Goal: Information Seeking & Learning: Find specific fact

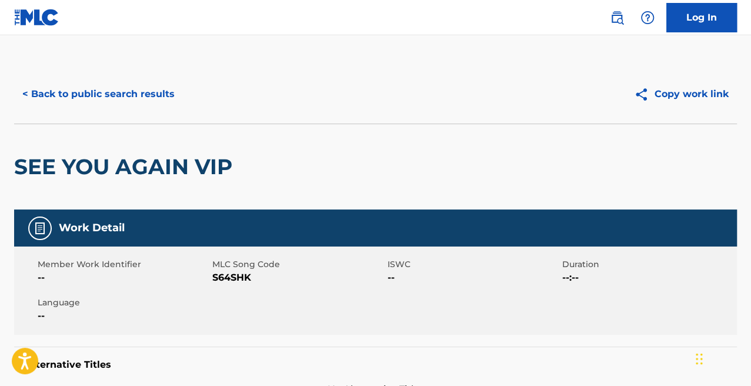
click at [115, 89] on button "< Back to public search results" at bounding box center [98, 93] width 169 height 29
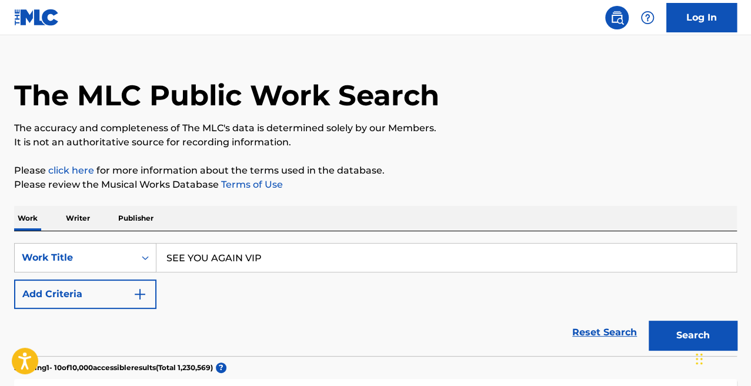
scroll to position [11, 0]
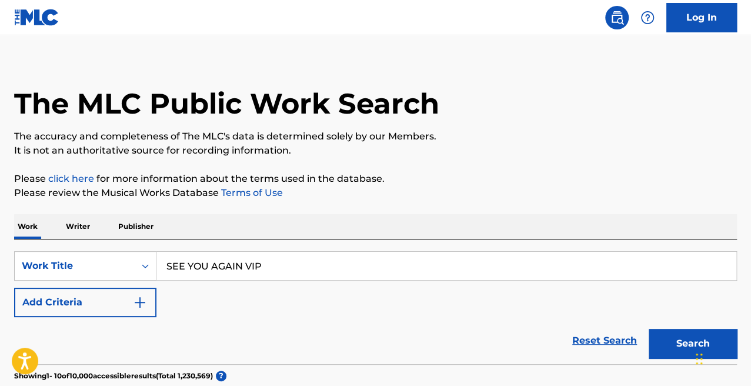
click at [81, 223] on p "Writer" at bounding box center [77, 226] width 31 height 25
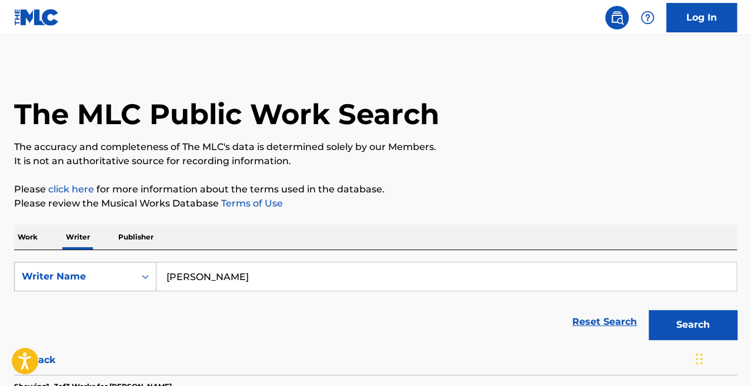
drag, startPoint x: 269, startPoint y: 277, endPoint x: 129, endPoint y: 271, distance: 140.0
click at [129, 271] on div "SearchWithCriteriafb171192-4e95-441a-980a-867c3995786e Writer Name [PERSON_NAME]" at bounding box center [375, 276] width 722 height 29
type input "s"
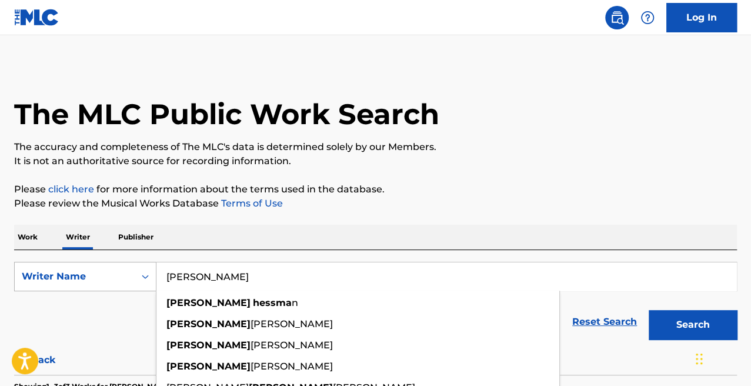
type input "[PERSON_NAME]"
click at [648, 310] on button "Search" at bounding box center [692, 324] width 88 height 29
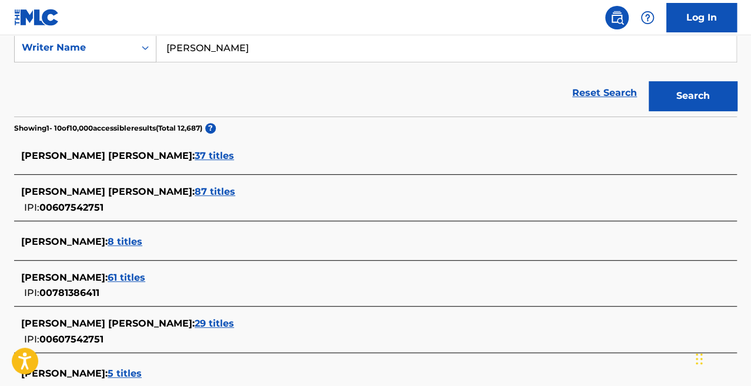
scroll to position [228, 0]
click at [195, 193] on span "87 titles" at bounding box center [215, 191] width 41 height 11
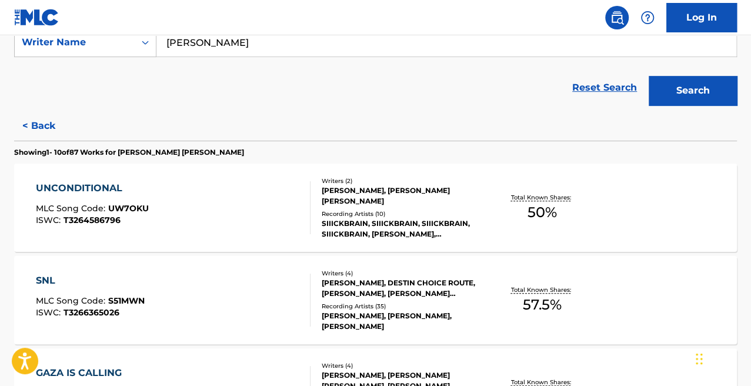
scroll to position [237, 0]
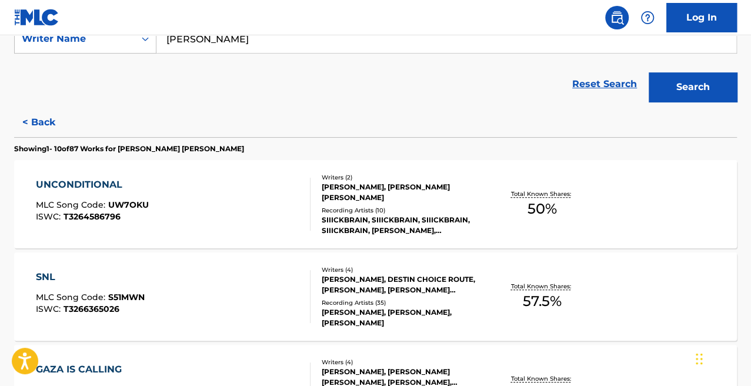
click at [287, 224] on div "UNCONDITIONAL MLC Song Code : UW7OKU ISWC : T3264586796" at bounding box center [173, 204] width 274 height 53
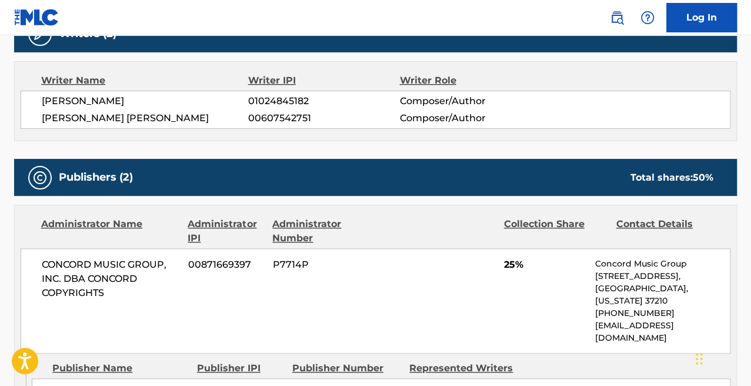
scroll to position [396, 0]
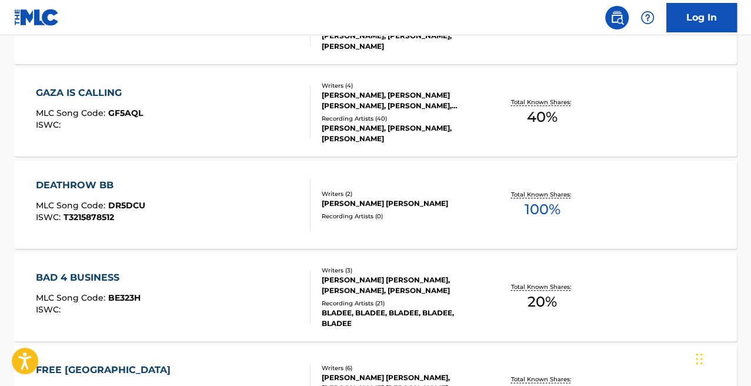
scroll to position [517, 0]
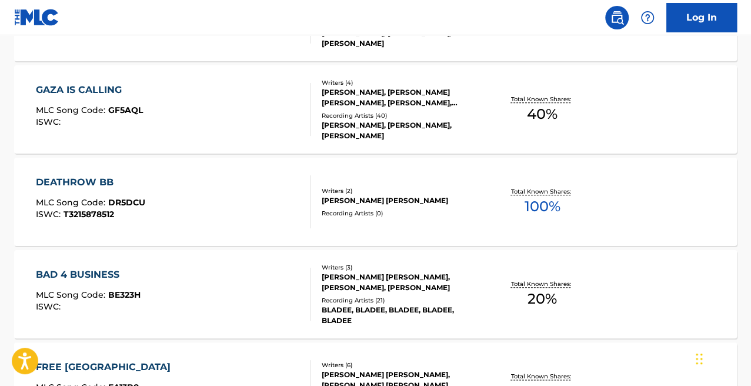
click at [263, 210] on div "DEATHROW BB MLC Song Code : DR5DCU ISWC : T3215878512" at bounding box center [173, 201] width 274 height 53
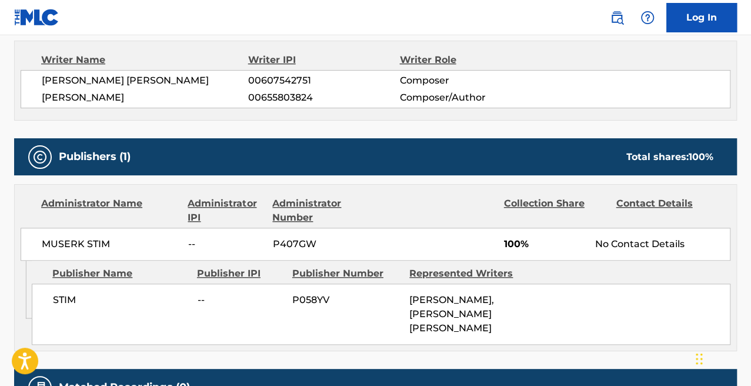
scroll to position [420, 0]
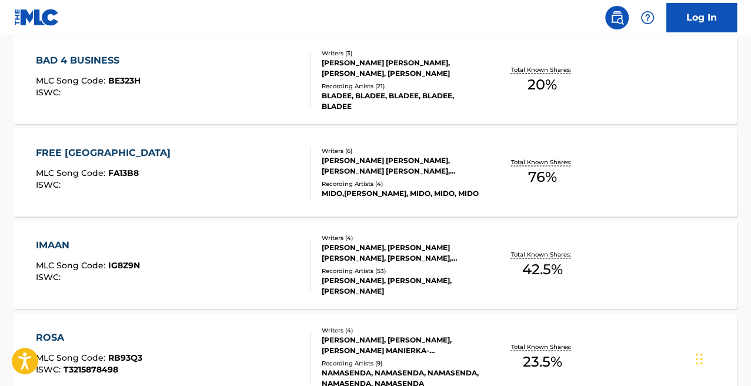
scroll to position [732, 0]
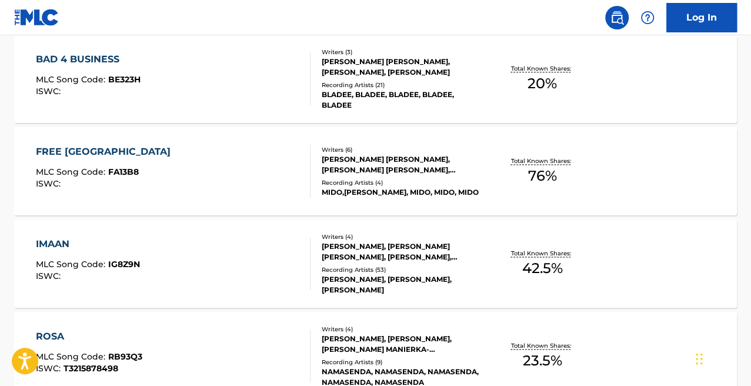
click at [233, 171] on div "FREE SUDAN MLC Song Code : FA13B8 ISWC :" at bounding box center [173, 171] width 274 height 53
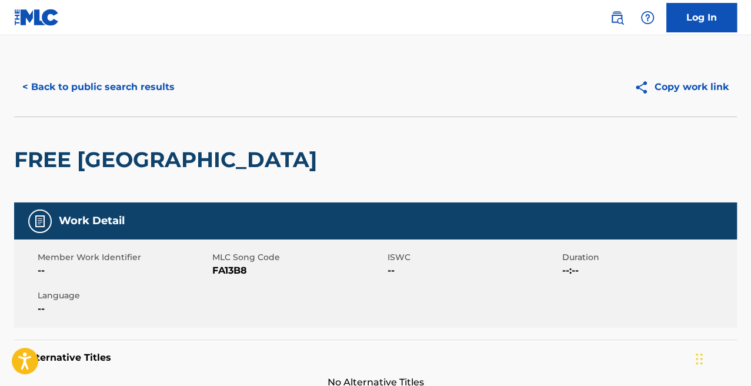
click at [105, 88] on button "< Back to public search results" at bounding box center [98, 86] width 169 height 29
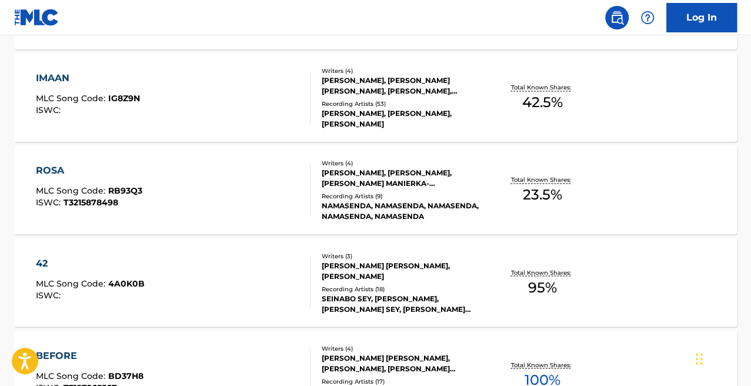
scroll to position [1053, 0]
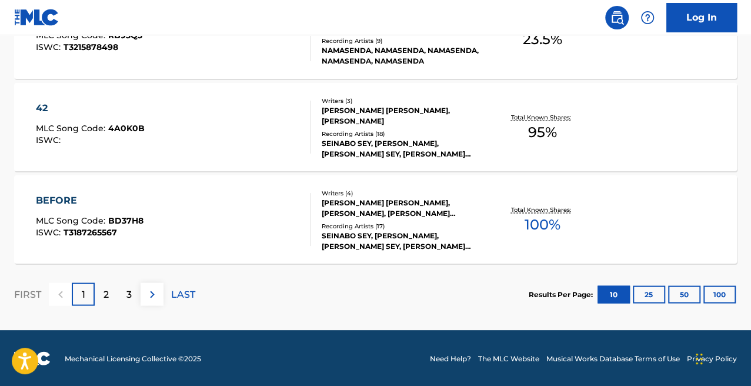
click at [201, 223] on div "BEFORE MLC Song Code : BD37H8 ISWC : T3187265567" at bounding box center [173, 219] width 274 height 53
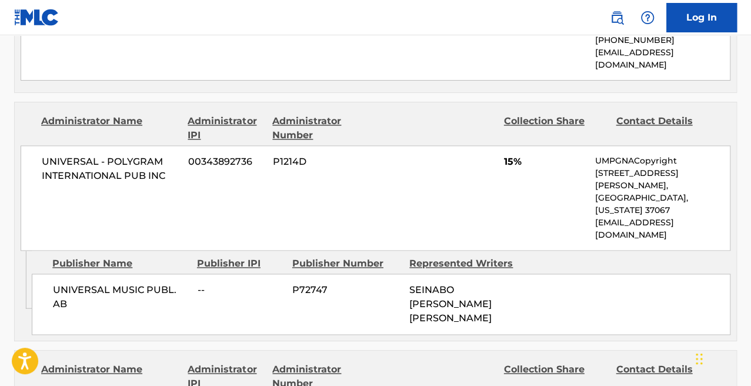
scroll to position [502, 0]
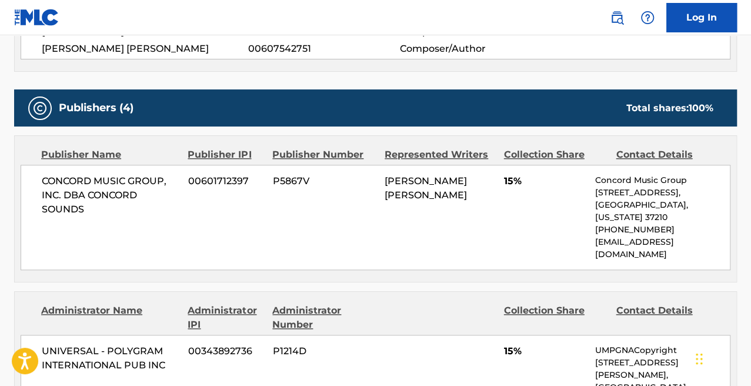
click at [170, 137] on div "Publisher Name Publisher IPI Publisher Number Represented Writers Collection Sh…" at bounding box center [375, 209] width 721 height 146
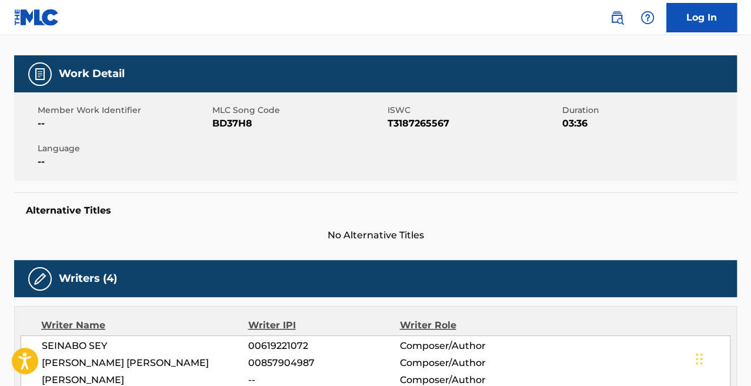
scroll to position [0, 0]
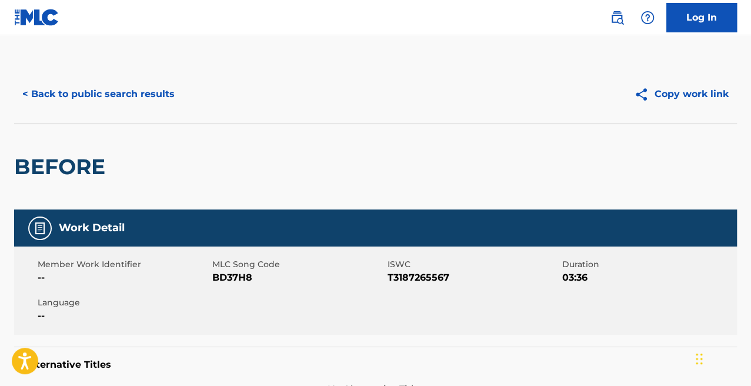
click at [141, 109] on div "< Back to public search results Copy work link" at bounding box center [375, 94] width 722 height 59
click at [101, 84] on button "< Back to public search results" at bounding box center [98, 93] width 169 height 29
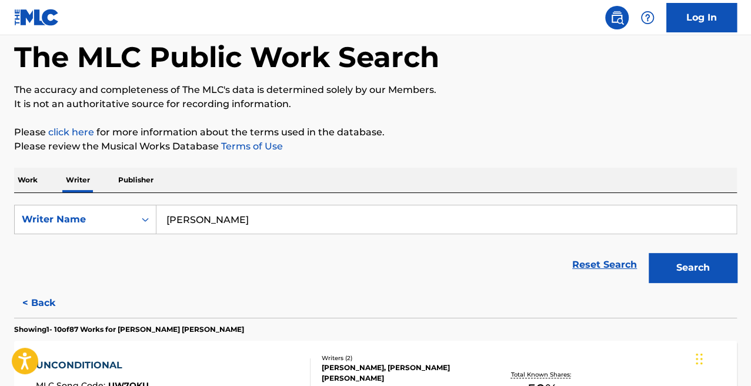
click at [35, 182] on p "Work" at bounding box center [27, 180] width 27 height 25
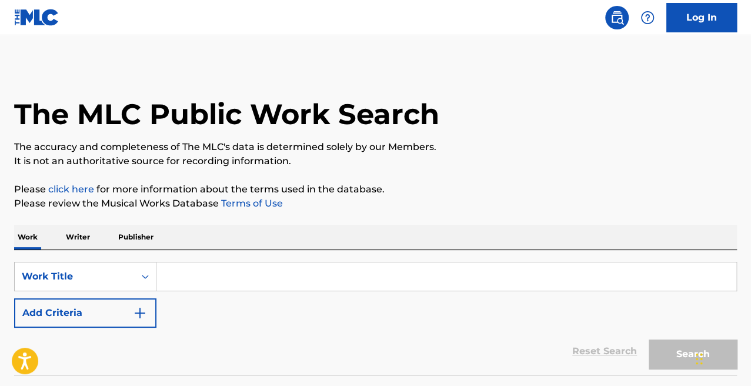
click at [295, 267] on input "Search Form" at bounding box center [446, 276] width 580 height 28
paste input "MORJA KAIJU VIP"
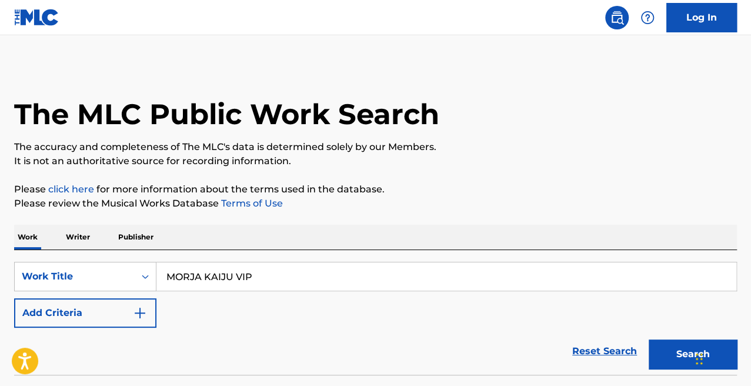
type input "MORJA KAIJU VIP"
click at [648, 339] on button "Search" at bounding box center [692, 353] width 88 height 29
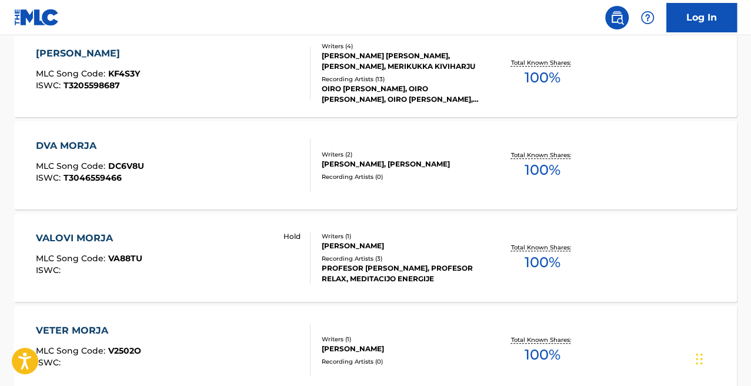
scroll to position [410, 0]
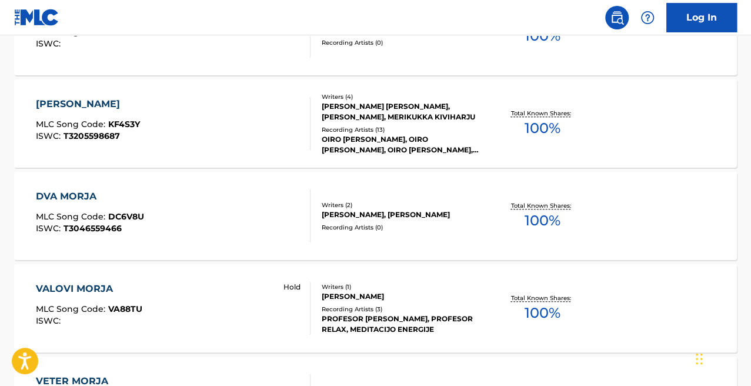
click at [220, 131] on div "[PERSON_NAME] MLC Song Code : KF4S3Y ISWC : T3205598687" at bounding box center [173, 123] width 274 height 53
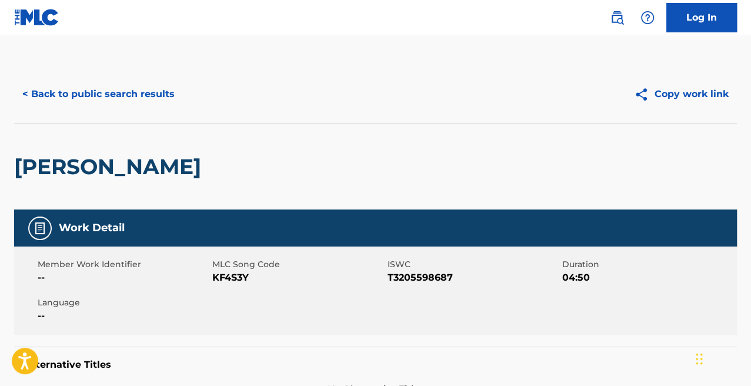
click at [93, 95] on button "< Back to public search results" at bounding box center [98, 93] width 169 height 29
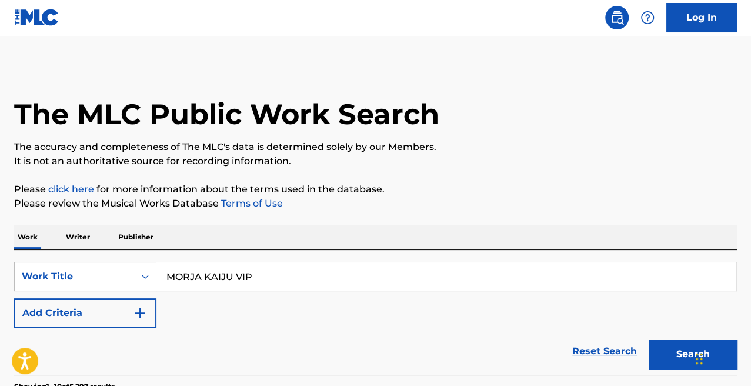
click at [71, 232] on p "Writer" at bounding box center [77, 237] width 31 height 25
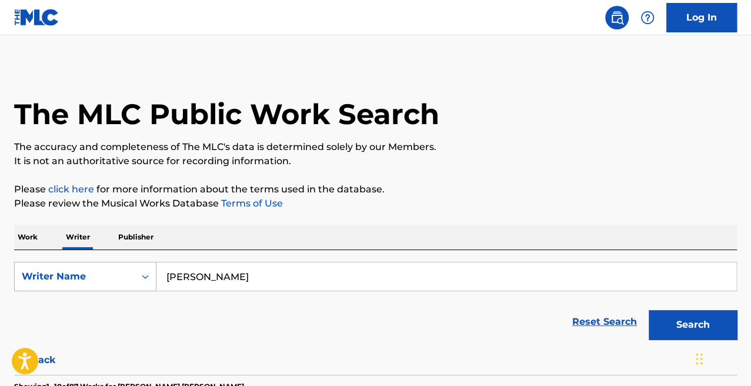
drag, startPoint x: 280, startPoint y: 270, endPoint x: 81, endPoint y: 269, distance: 198.7
click at [81, 269] on div "SearchWithCriteriafb171192-4e95-441a-980a-867c3995786e Writer Name [PERSON_NAME]" at bounding box center [375, 276] width 722 height 29
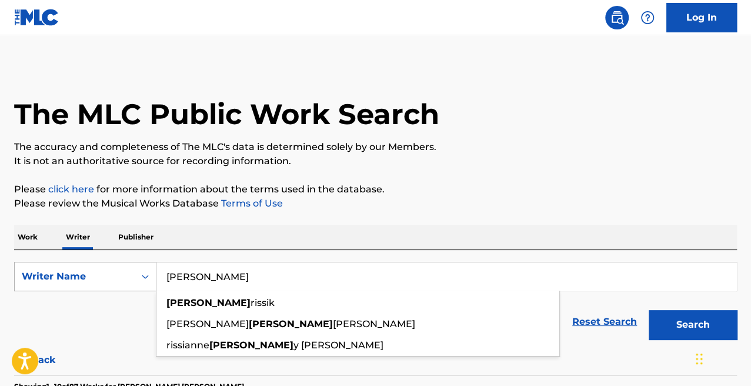
type input "[PERSON_NAME]"
click at [648, 310] on button "Search" at bounding box center [692, 324] width 88 height 29
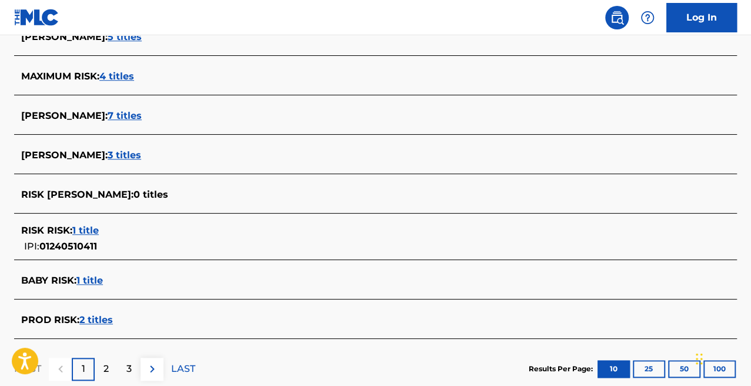
scroll to position [408, 0]
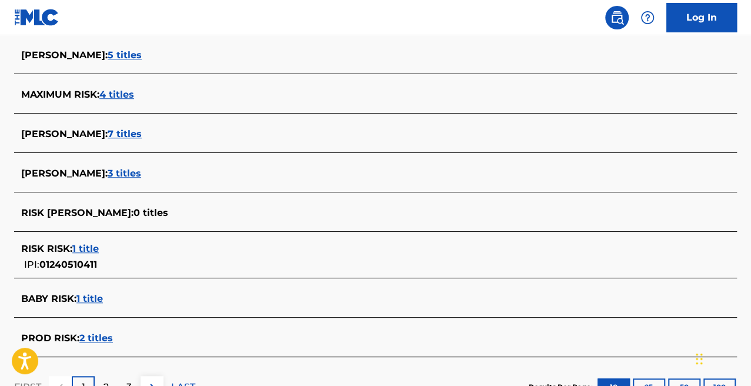
click at [108, 53] on span "5 titles" at bounding box center [125, 54] width 34 height 11
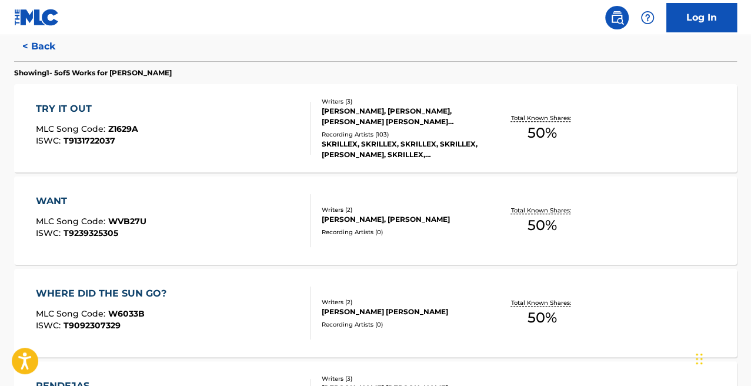
scroll to position [312, 0]
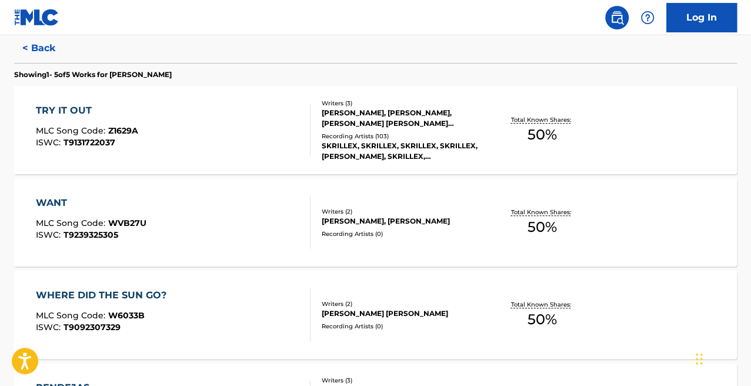
click at [233, 144] on div "TRY IT OUT MLC Song Code : Z1629A ISWC : T9131722037" at bounding box center [173, 129] width 274 height 53
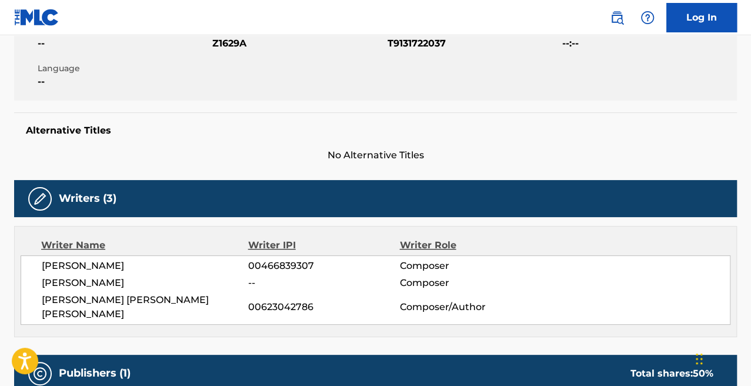
scroll to position [478, 0]
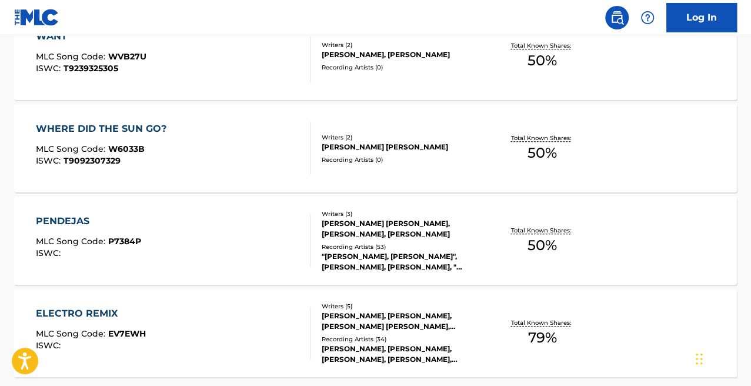
click at [369, 142] on div "[PERSON_NAME] [PERSON_NAME]" at bounding box center [401, 147] width 160 height 11
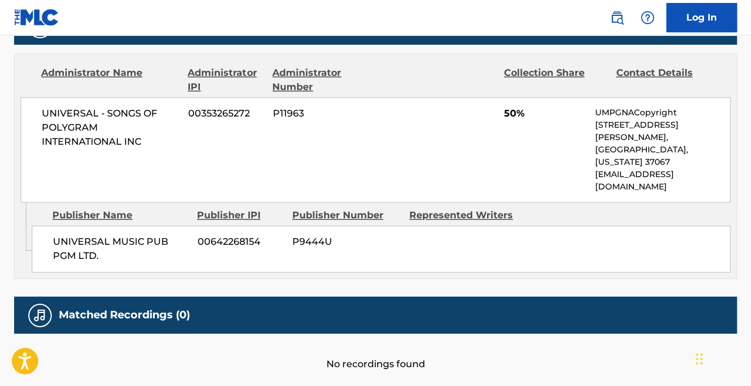
scroll to position [595, 0]
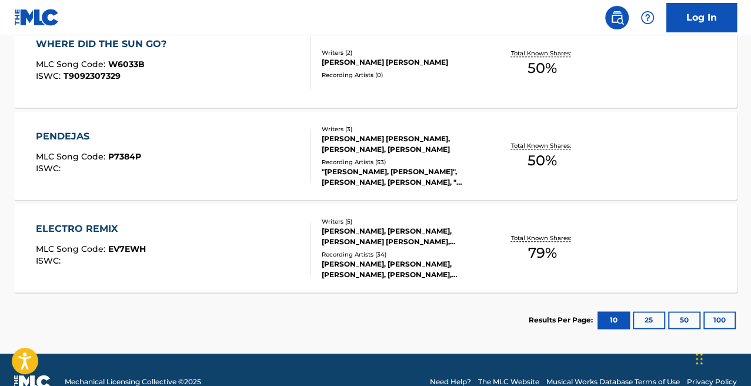
scroll to position [562, 0]
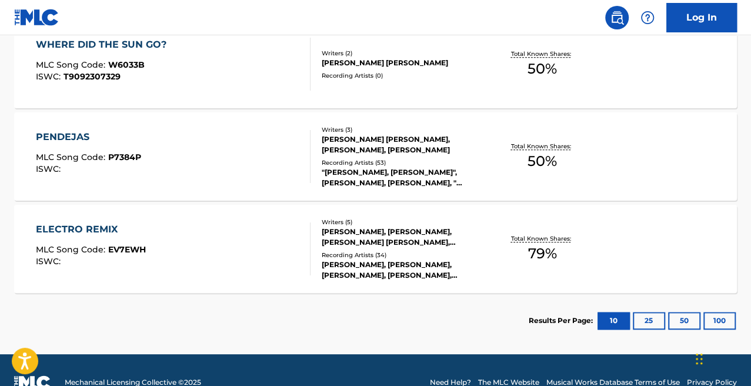
click at [423, 274] on div "[PERSON_NAME], [PERSON_NAME], [PERSON_NAME], [PERSON_NAME], [PERSON_NAME], [PER…" at bounding box center [401, 269] width 160 height 21
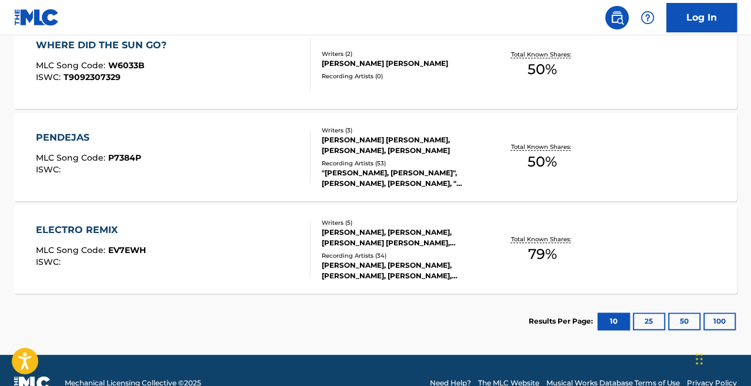
scroll to position [562, 0]
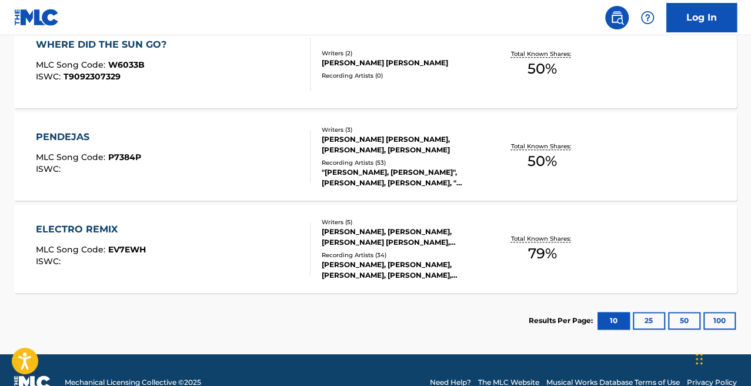
click at [381, 302] on section "Results Per Page: 10 25 50 100" at bounding box center [375, 320] width 722 height 55
click at [377, 291] on div "ELECTRO REMIX MLC Song Code : EV7EWH ISWC : Writers ( 5 ) [PERSON_NAME], [PERSO…" at bounding box center [375, 249] width 722 height 88
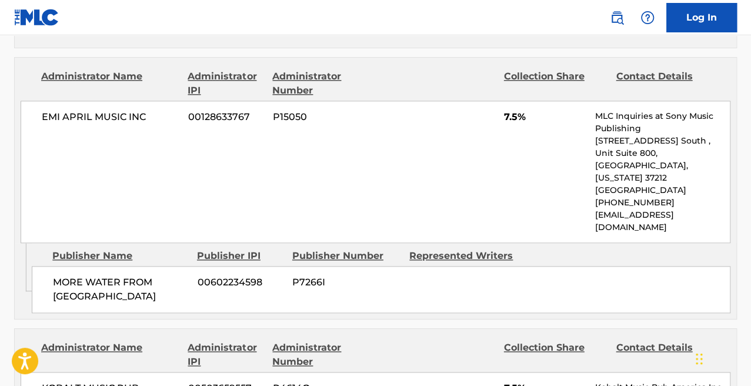
scroll to position [511, 0]
